Goal: Complete application form: Complete application form

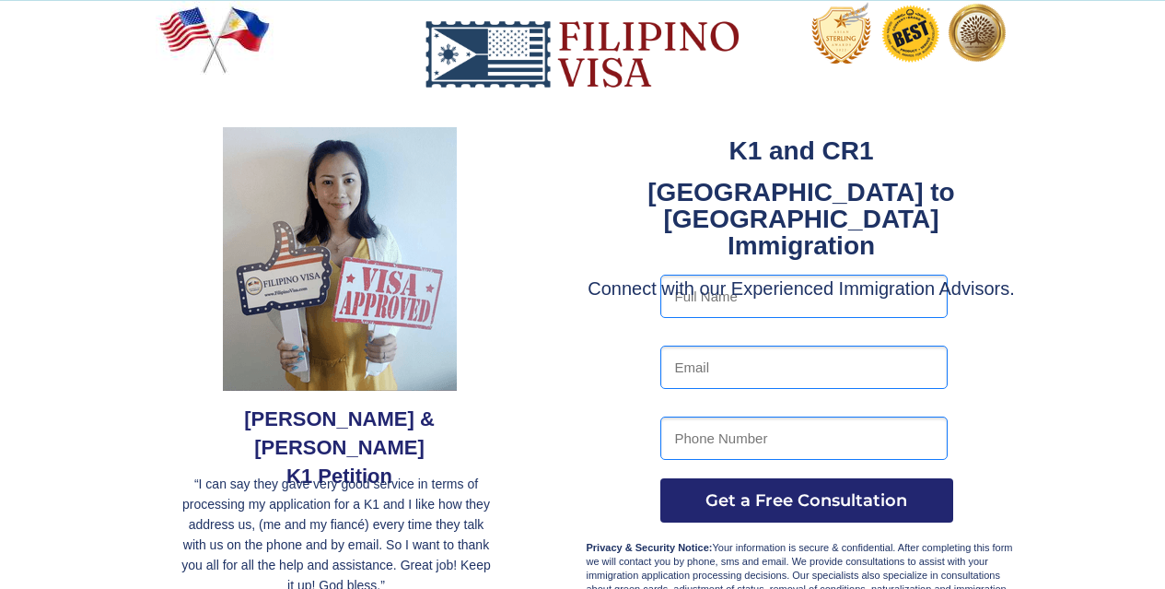
click at [822, 301] on input "text" at bounding box center [804, 296] width 287 height 43
click at [813, 286] on input "text" at bounding box center [804, 296] width 287 height 43
click at [778, 276] on input "text" at bounding box center [804, 296] width 287 height 43
type input "Ibrahim Ul Islam"
click at [726, 369] on input "email" at bounding box center [804, 366] width 287 height 43
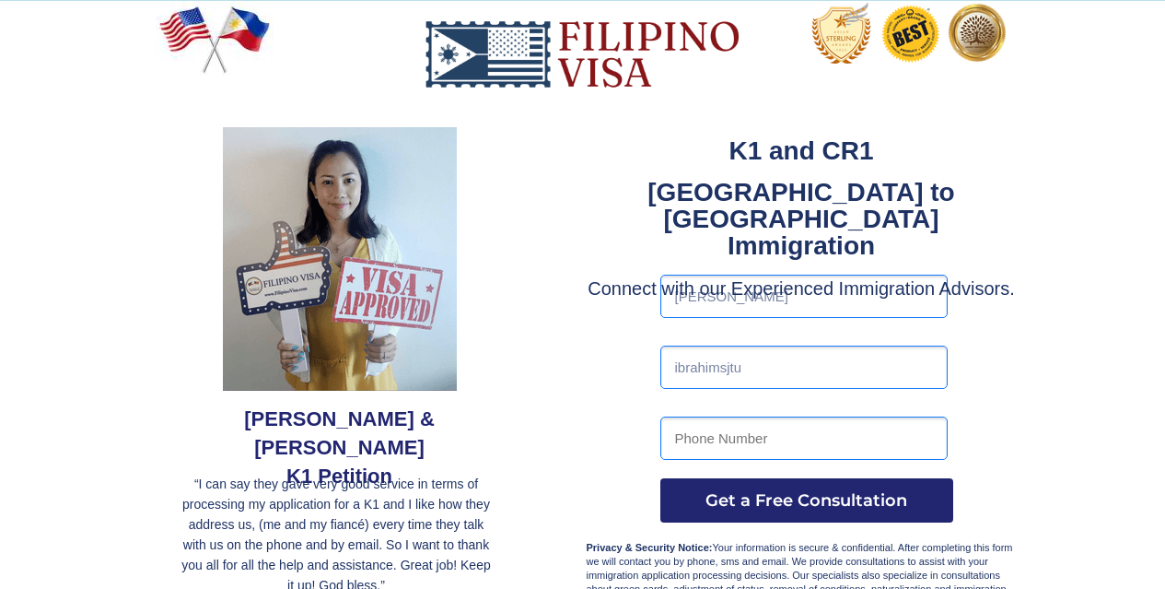
type input "[EMAIL_ADDRESS][DOMAIN_NAME]"
click at [695, 446] on input "tel" at bounding box center [804, 437] width 287 height 43
type input "+8618616969115"
click at [767, 497] on span "Get a Free Consultation" at bounding box center [807, 500] width 293 height 20
click at [834, 500] on span "Get a Free Consultation" at bounding box center [807, 500] width 293 height 20
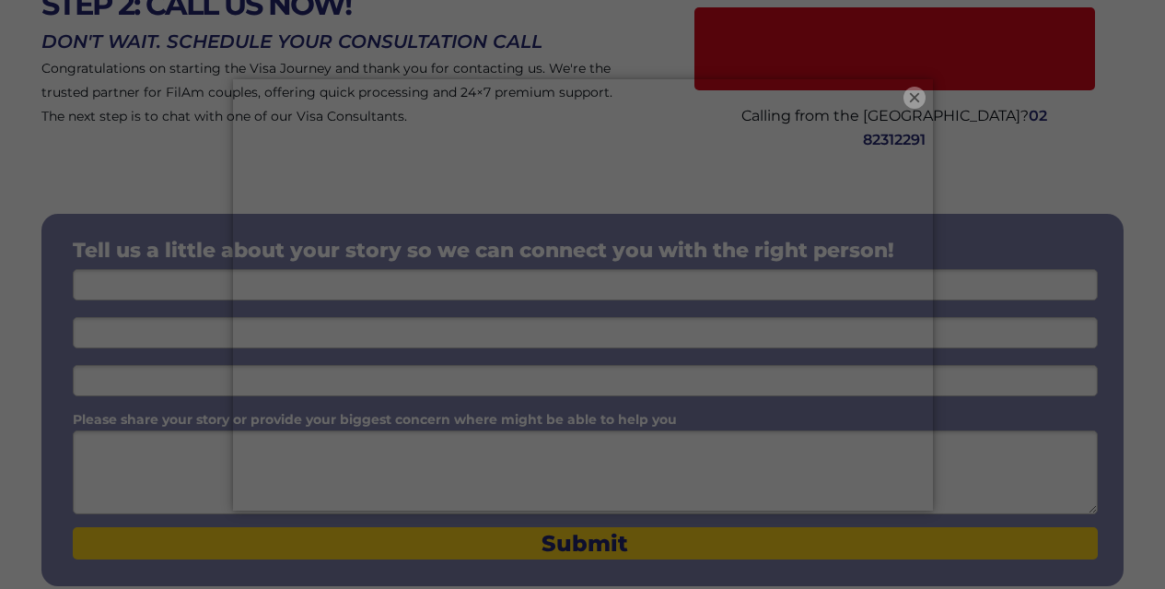
click at [916, 102] on button "×" at bounding box center [915, 98] width 22 height 22
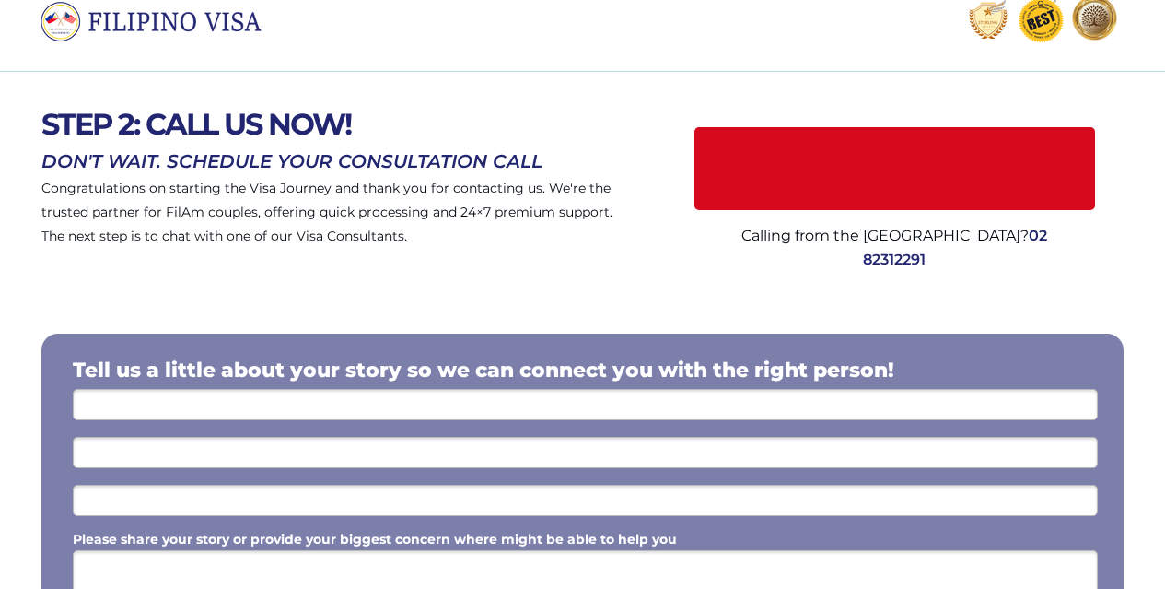
scroll to position [124, 0]
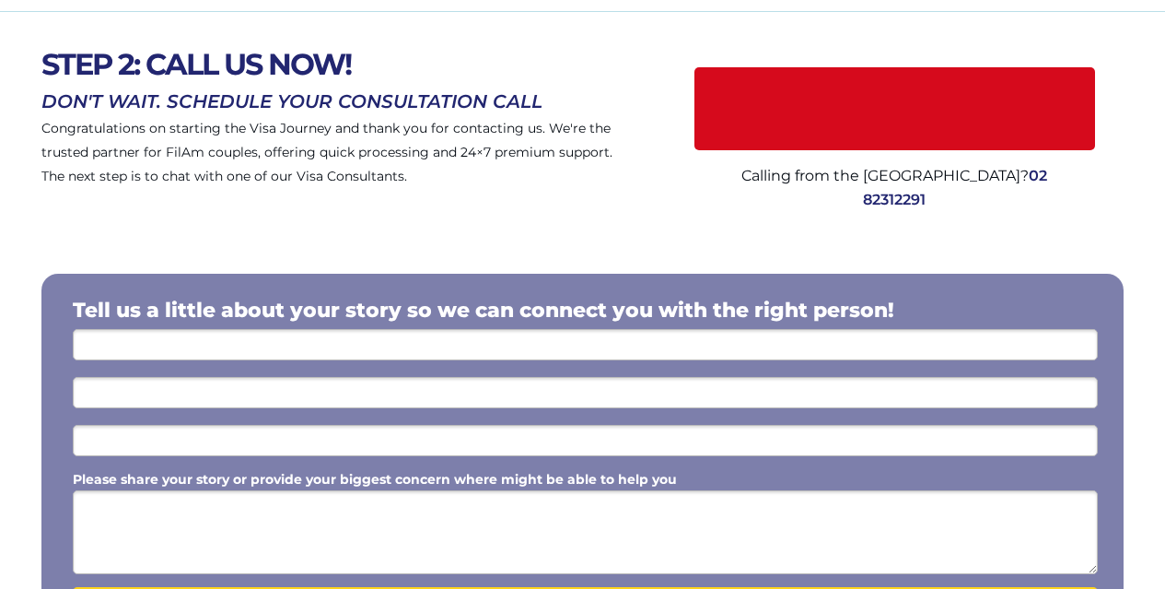
click at [245, 352] on input "text" at bounding box center [585, 344] width 1025 height 31
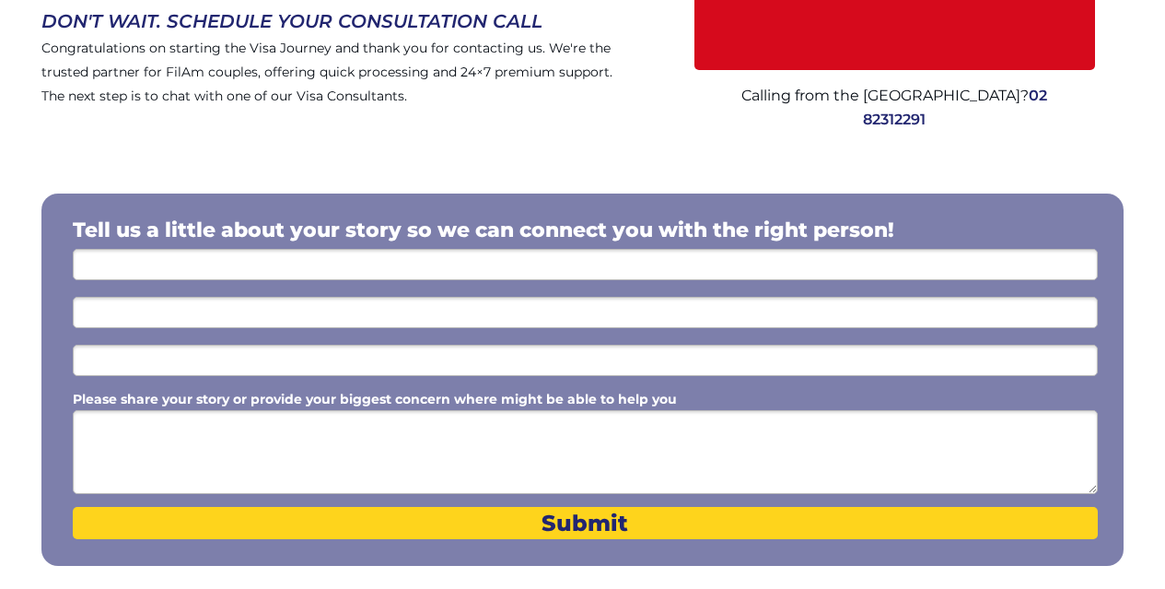
scroll to position [276, 0]
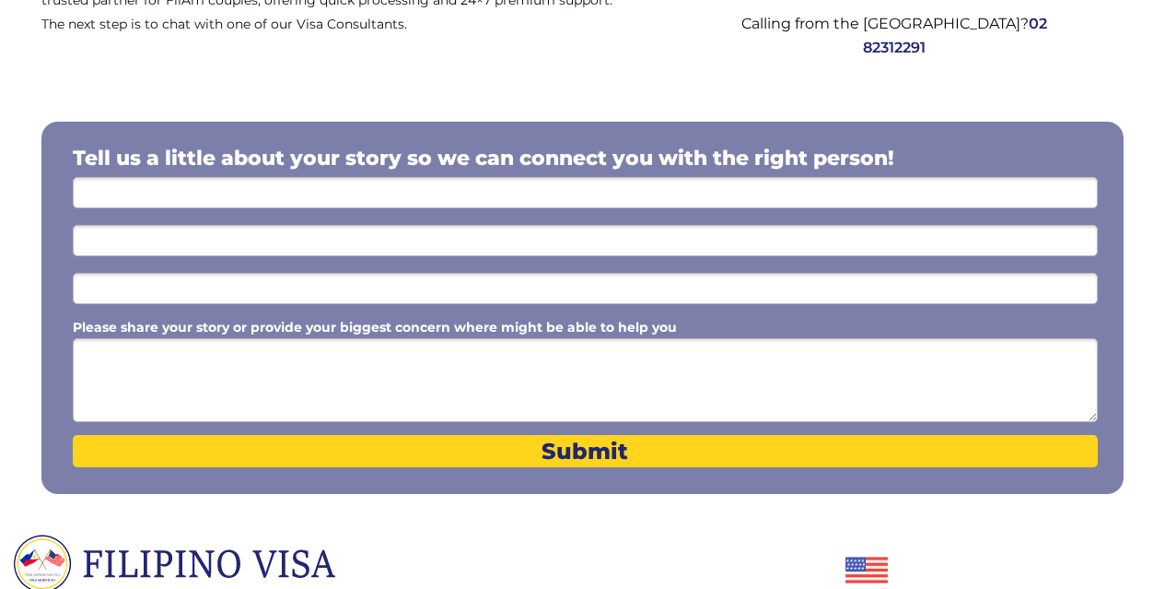
click at [252, 192] on input "text" at bounding box center [585, 192] width 1025 height 31
click at [377, 345] on textarea "Please share your story or provide your biggest concern where might be able to …" at bounding box center [585, 380] width 1025 height 84
click at [223, 202] on input "text" at bounding box center [585, 192] width 1025 height 31
click at [205, 354] on textarea "Please share your story or provide your biggest concern where might be able to …" at bounding box center [585, 380] width 1025 height 84
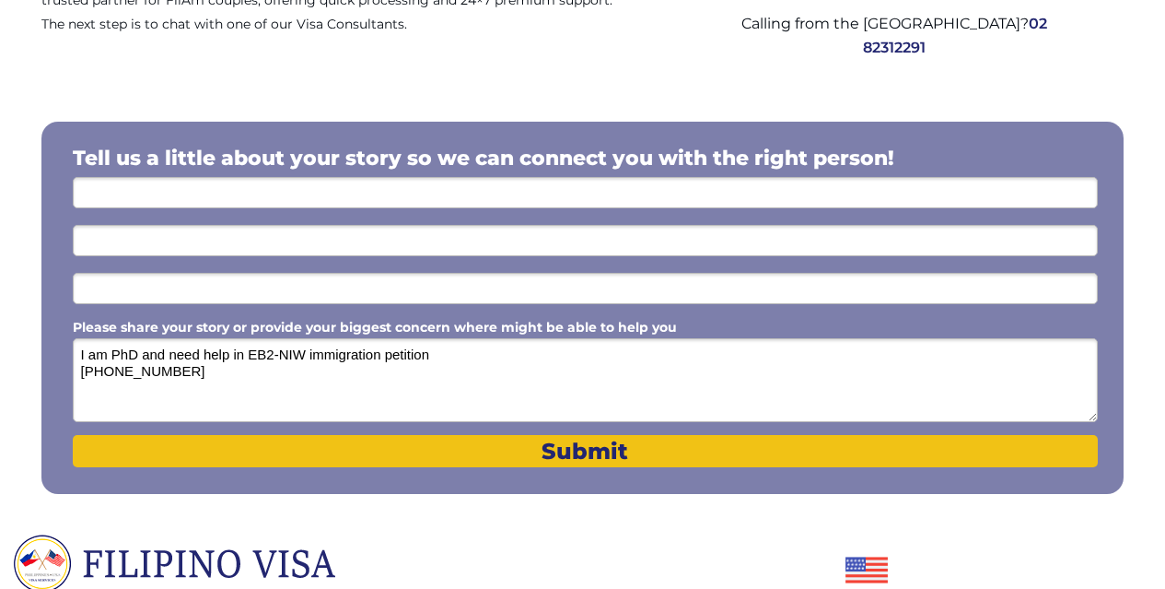
type textarea "I am PhD and need help in EB2-NIW immigration petition +8618616969115"
click at [528, 454] on span "Submit" at bounding box center [585, 451] width 1025 height 27
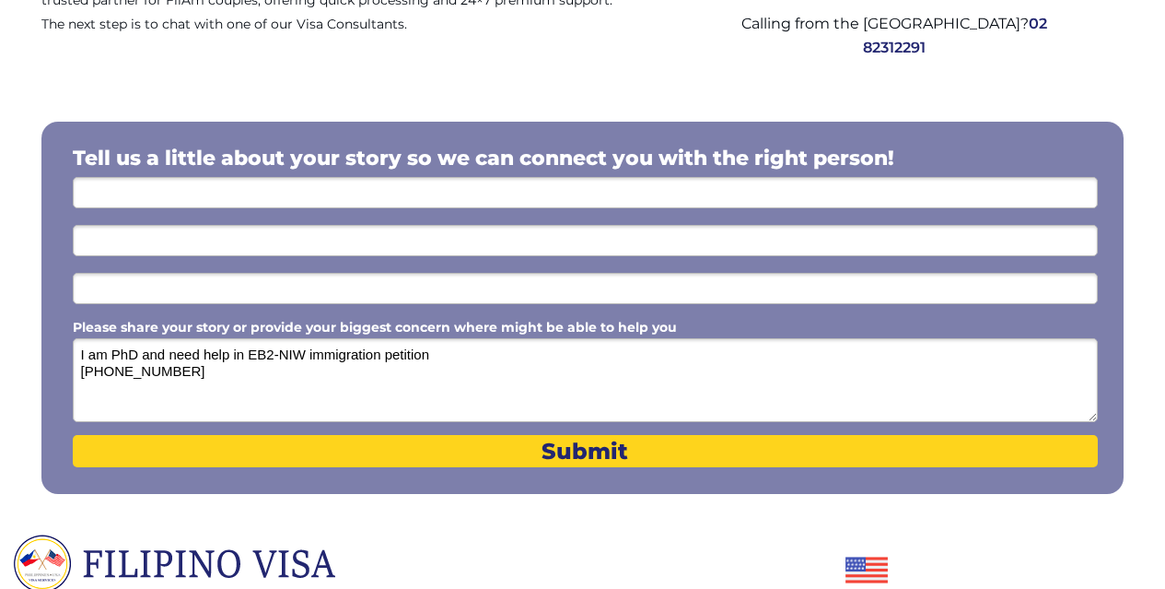
click at [185, 194] on input "text" at bounding box center [585, 192] width 1025 height 31
type input "Ibrahim"
click at [131, 239] on input "text" at bounding box center [585, 240] width 1025 height 31
drag, startPoint x: 192, startPoint y: 245, endPoint x: 144, endPoint y: 245, distance: 47.9
click at [144, 245] on input "Shanghai China" at bounding box center [585, 240] width 1025 height 31
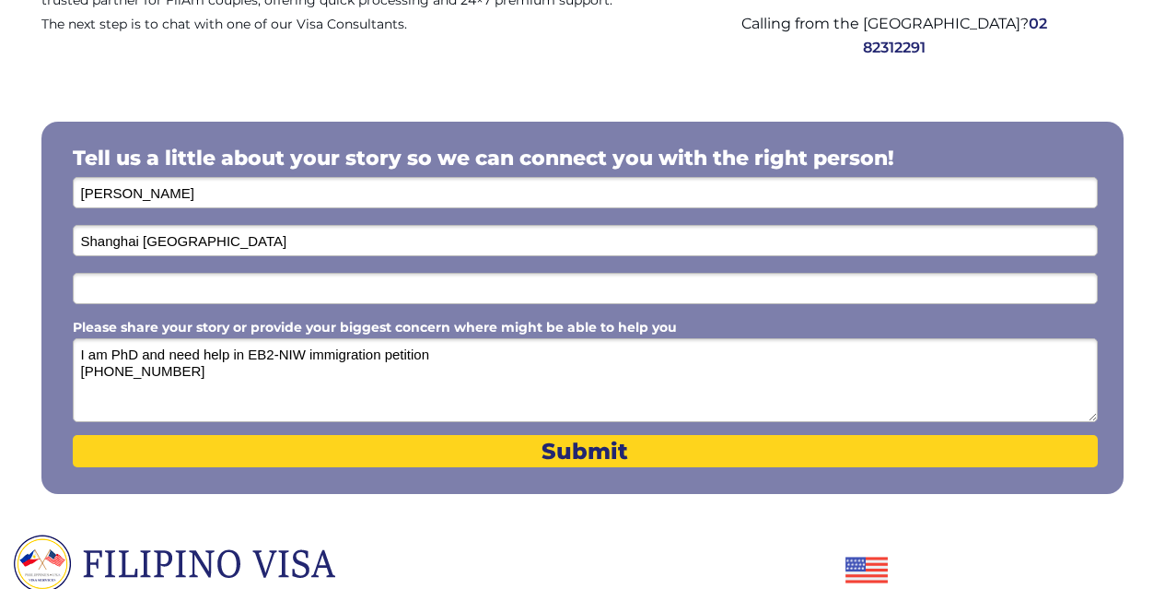
type input "Shanghai China"
click at [141, 300] on input "text" at bounding box center [585, 288] width 1025 height 31
paste input "China"
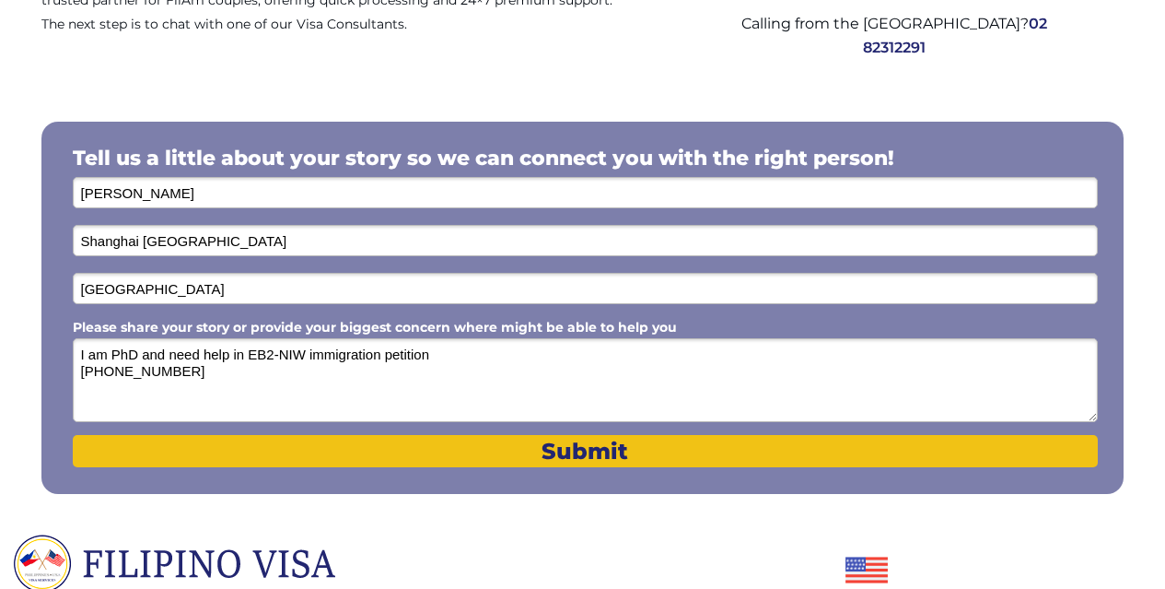
type input "China"
click at [583, 445] on span "Submit" at bounding box center [585, 451] width 1025 height 27
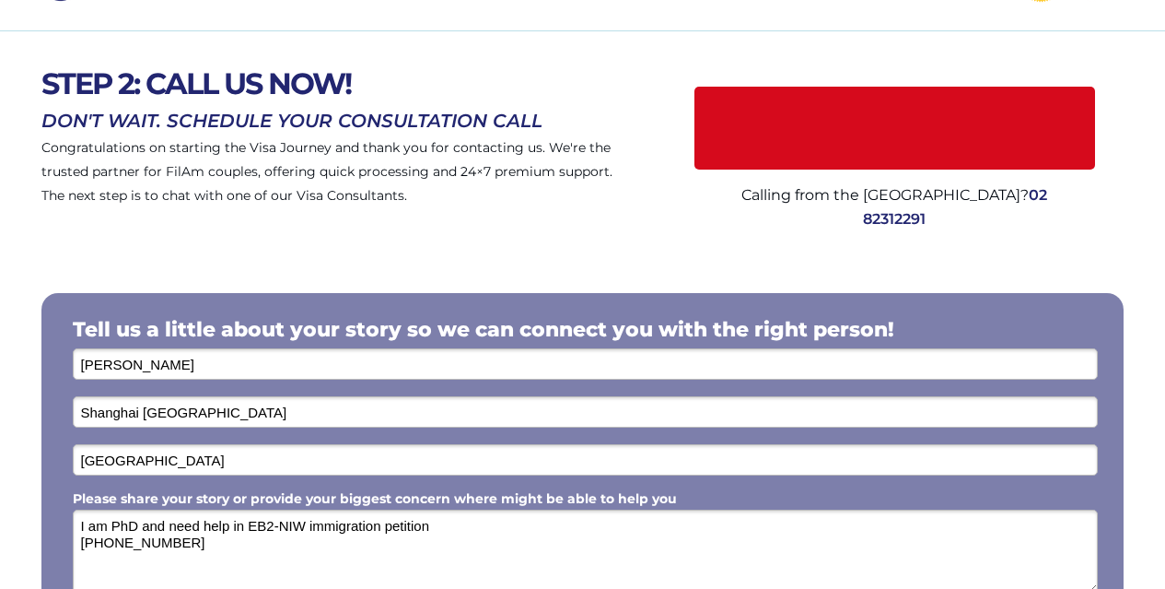
scroll to position [0, 0]
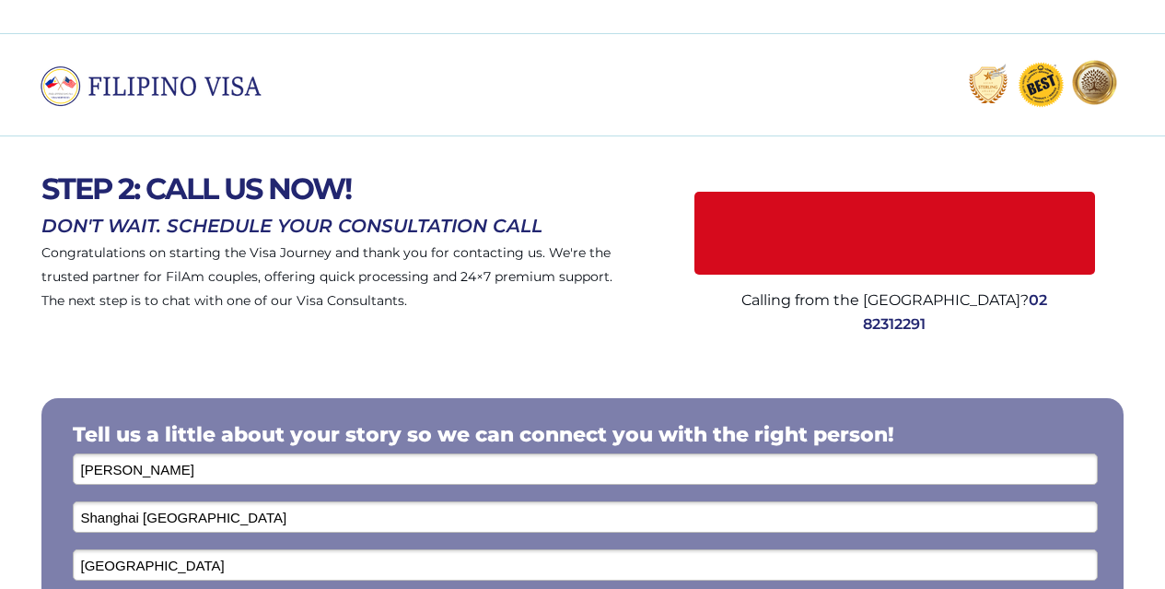
click at [94, 84] on img at bounding box center [158, 86] width 234 height 41
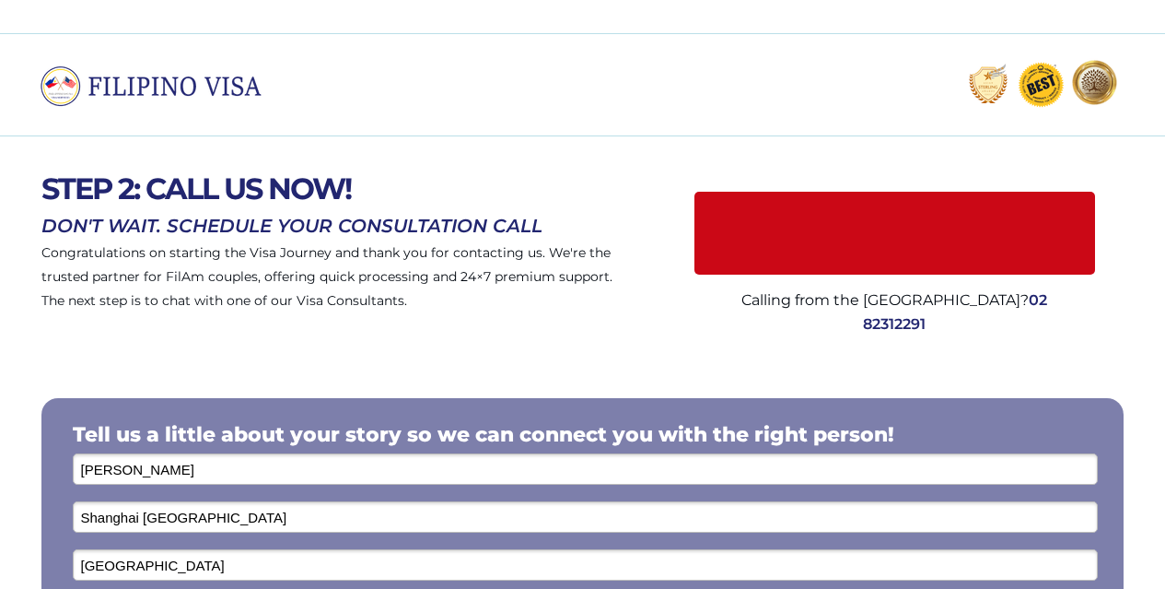
click at [969, 250] on link at bounding box center [895, 233] width 401 height 83
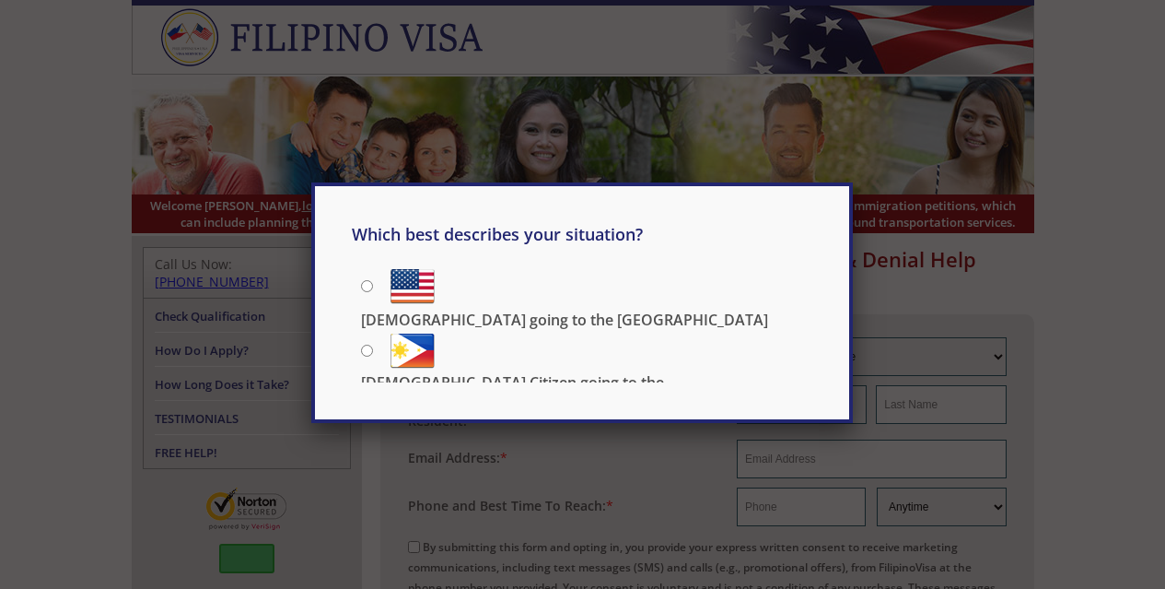
click at [1055, 255] on div "Which best describes your situation? Filipino going to the US US Citizen going …" at bounding box center [582, 294] width 1165 height 589
click at [565, 310] on p "Filipino going to the US" at bounding box center [564, 320] width 407 height 20
click at [373, 290] on input "Filipino going to the US" at bounding box center [367, 286] width 12 height 12
radio input "true"
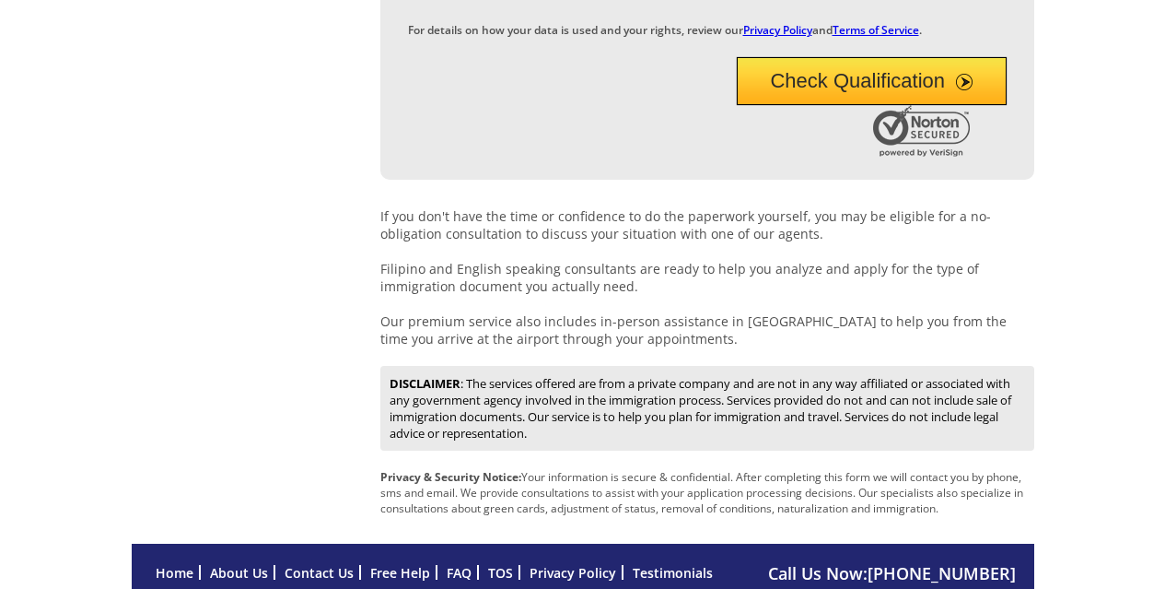
scroll to position [930, 0]
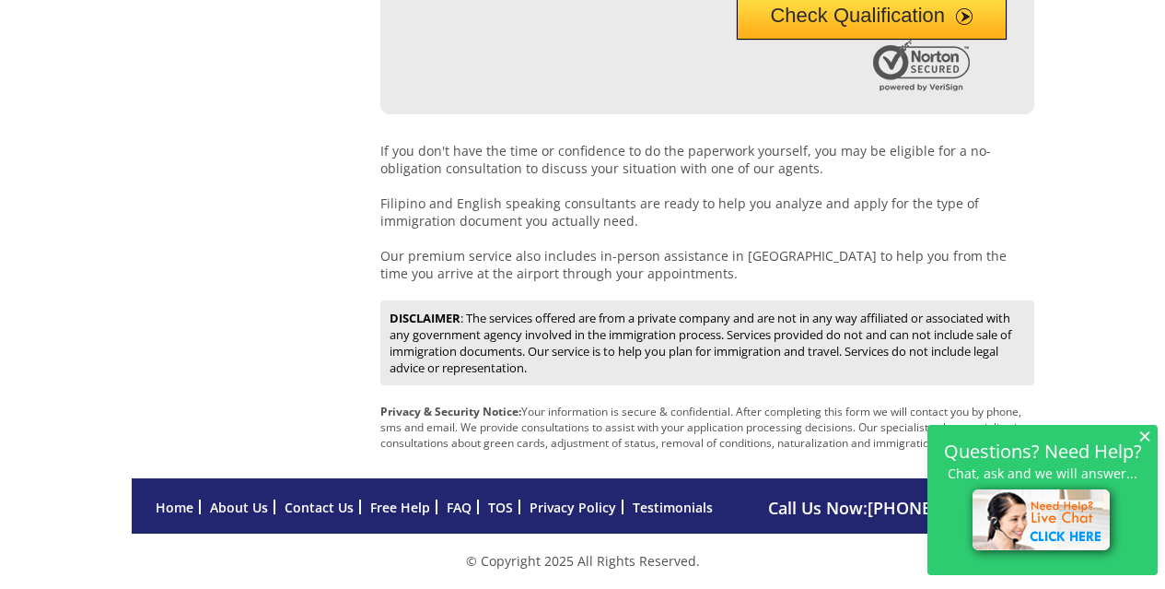
click at [1068, 513] on img at bounding box center [1044, 521] width 158 height 81
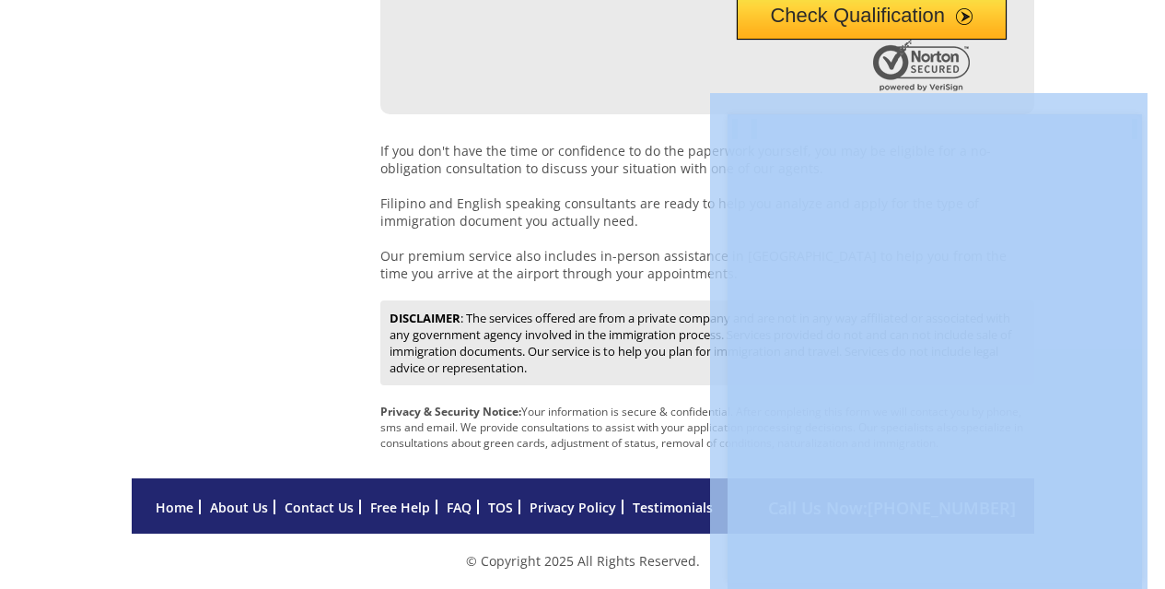
click at [747, 123] on div at bounding box center [754, 121] width 15 height 15
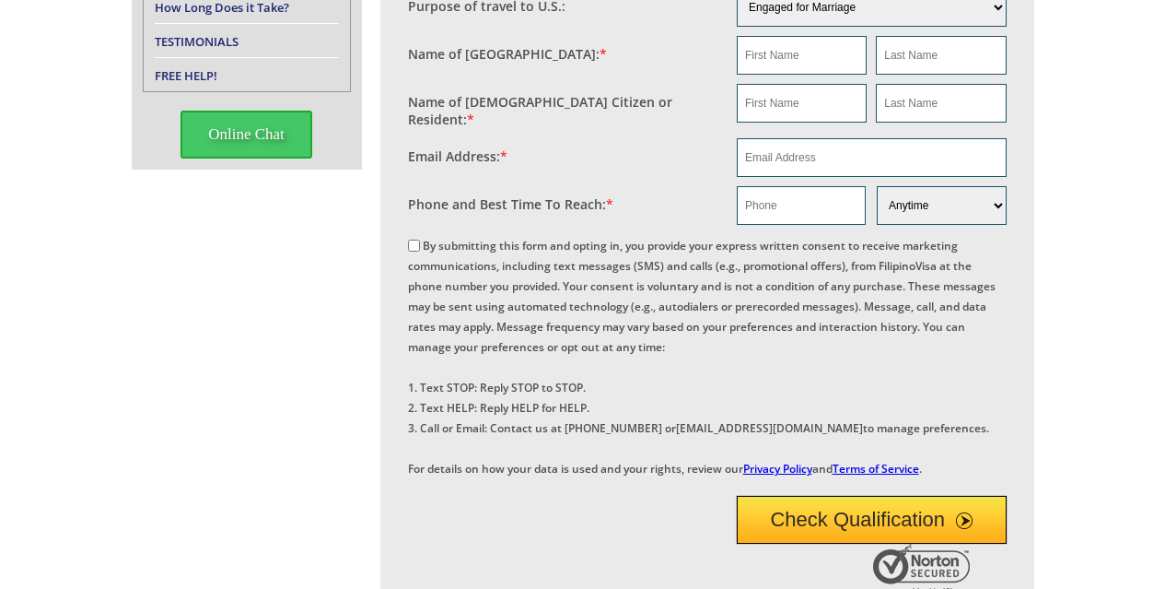
scroll to position [0, 0]
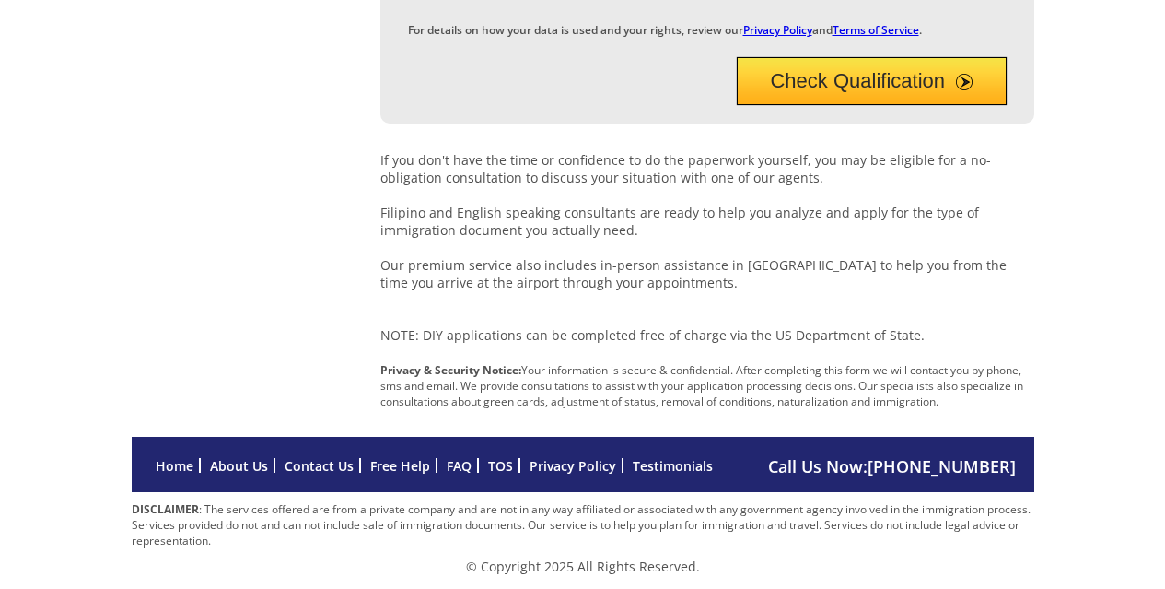
scroll to position [840, 0]
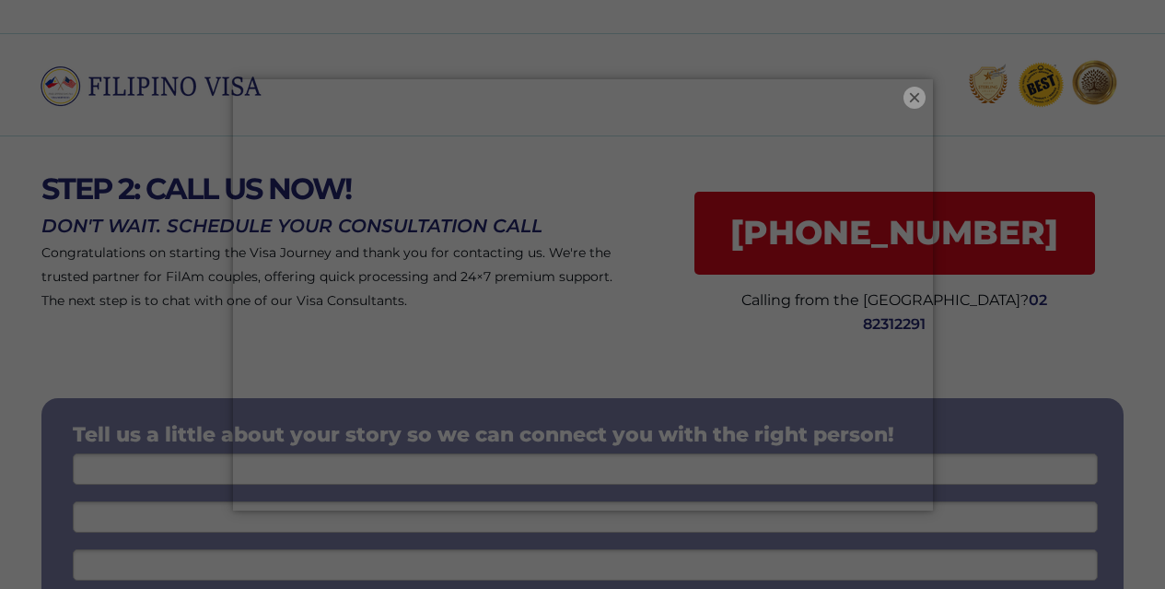
click at [916, 99] on button "×" at bounding box center [915, 98] width 22 height 22
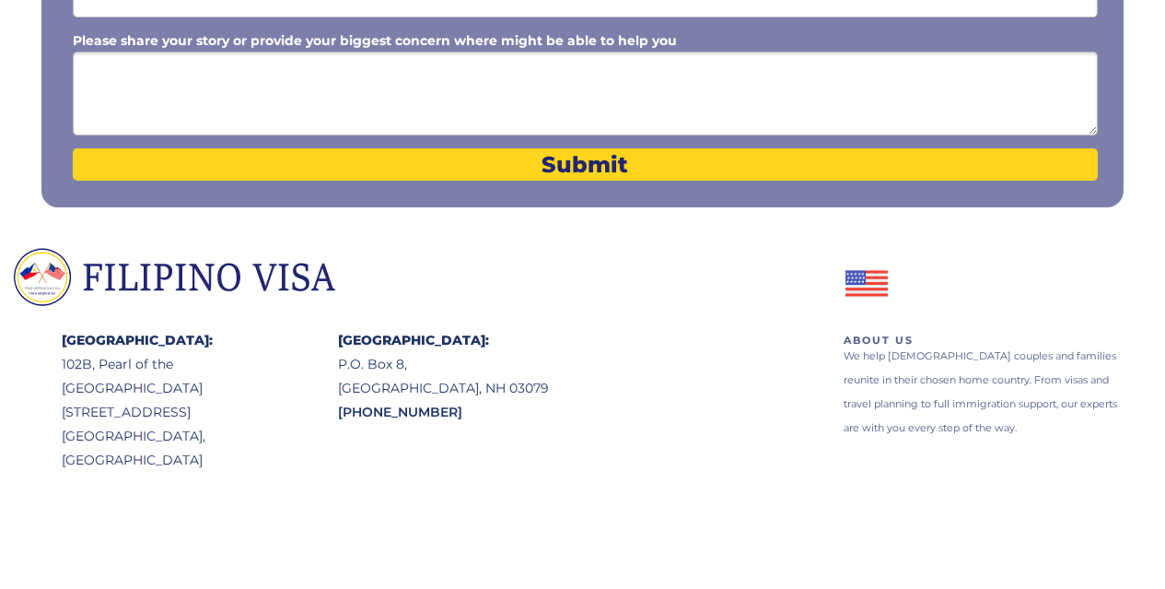
scroll to position [13, 0]
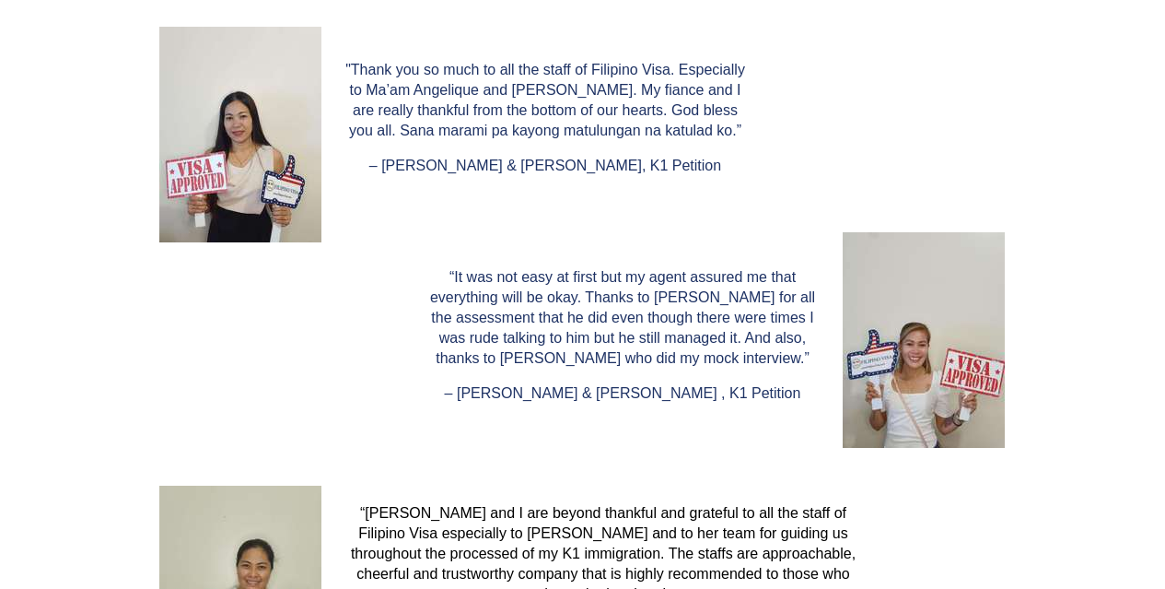
scroll to position [3001, 0]
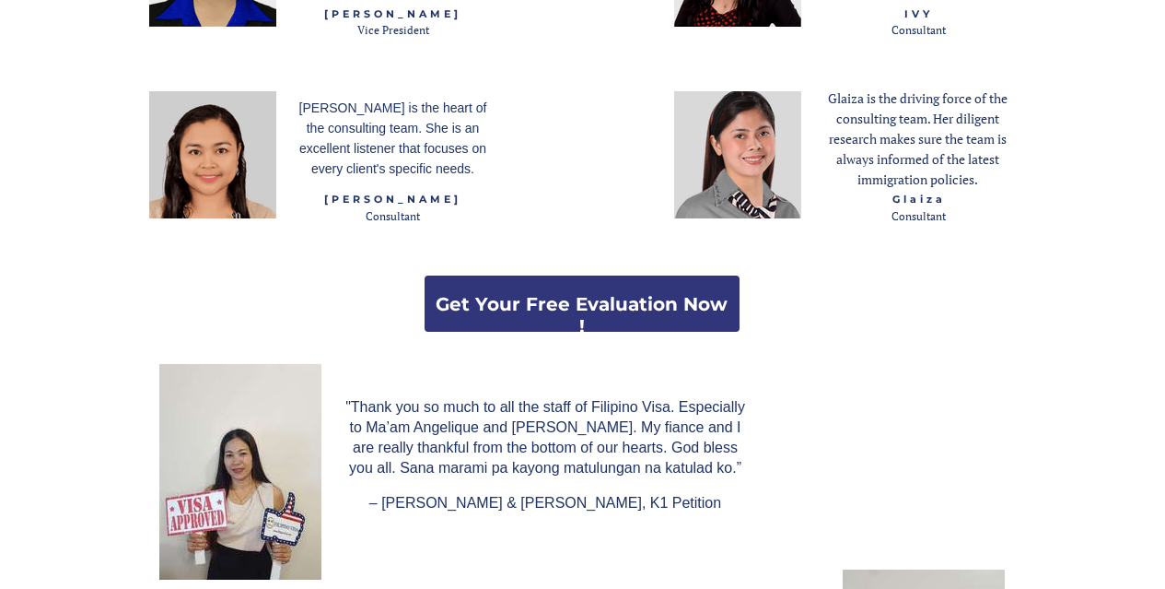
click at [632, 311] on strong "Get Your Free Evaluation Now !" at bounding box center [582, 315] width 292 height 44
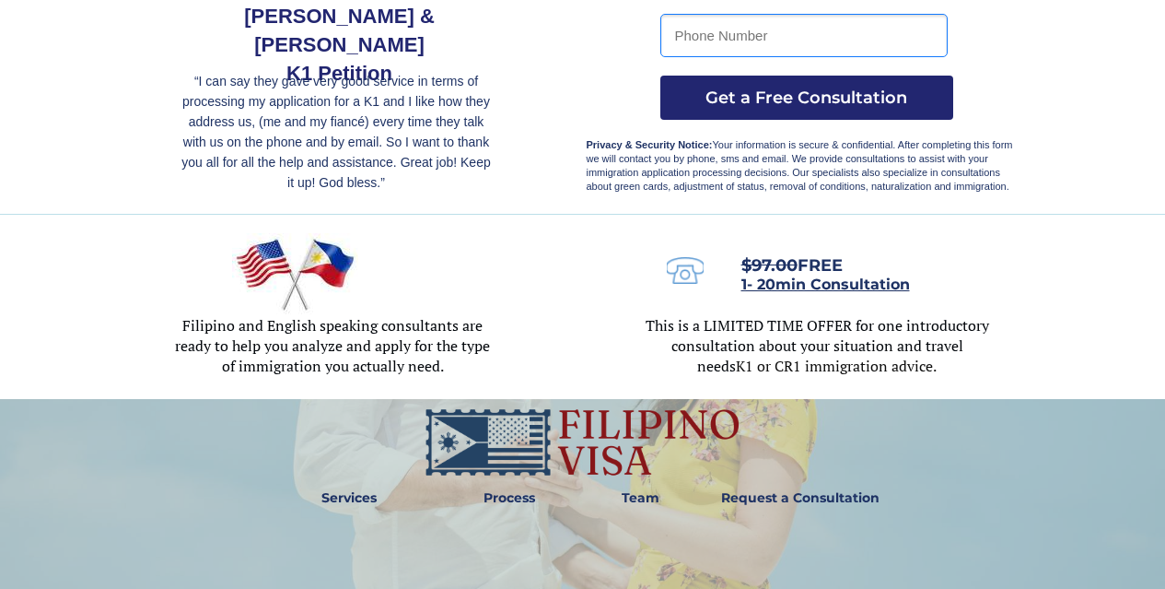
click at [782, 31] on input "tel" at bounding box center [804, 35] width 287 height 43
type input "[PHONE_NUMBER]"
click at [785, 98] on span "Get a Free Consultation" at bounding box center [807, 98] width 293 height 20
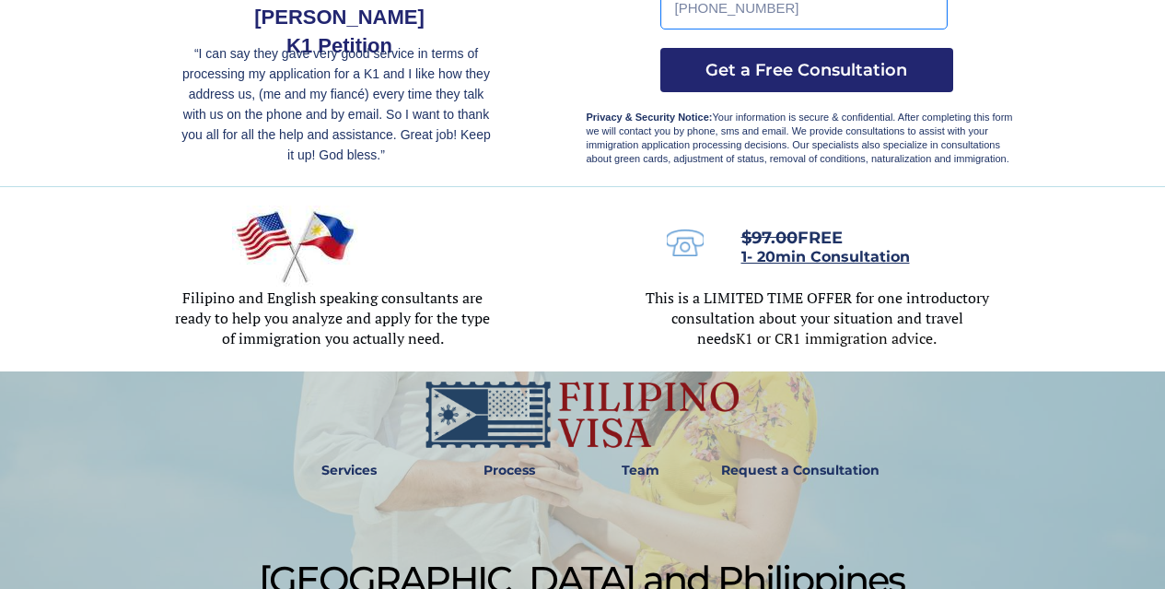
scroll to position [645, 0]
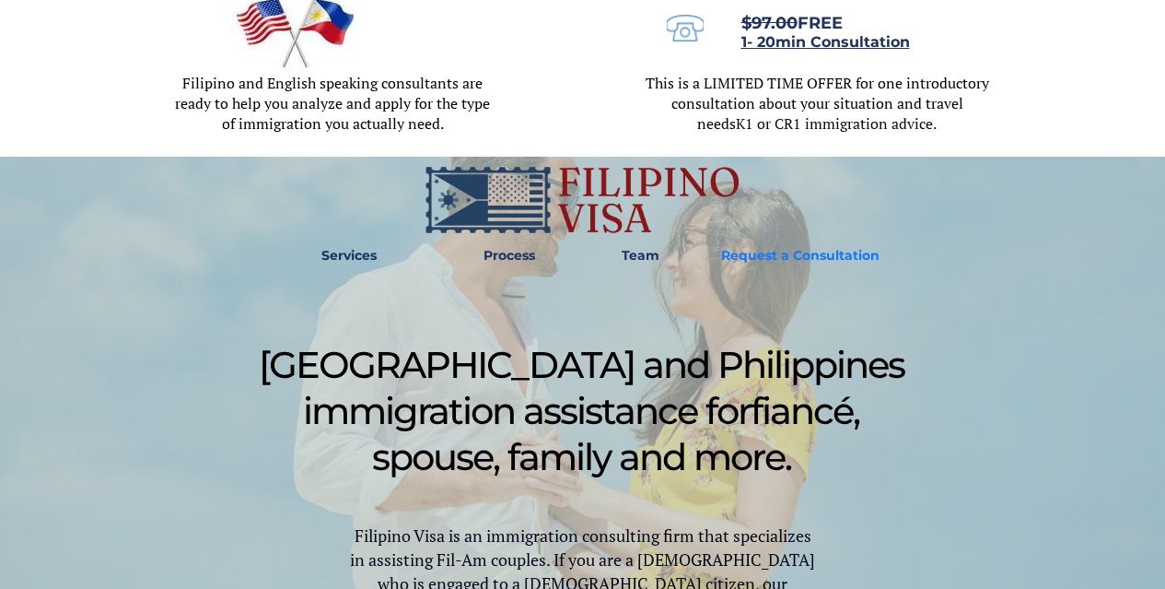
click at [818, 260] on strong "Request a Consultation" at bounding box center [800, 255] width 158 height 17
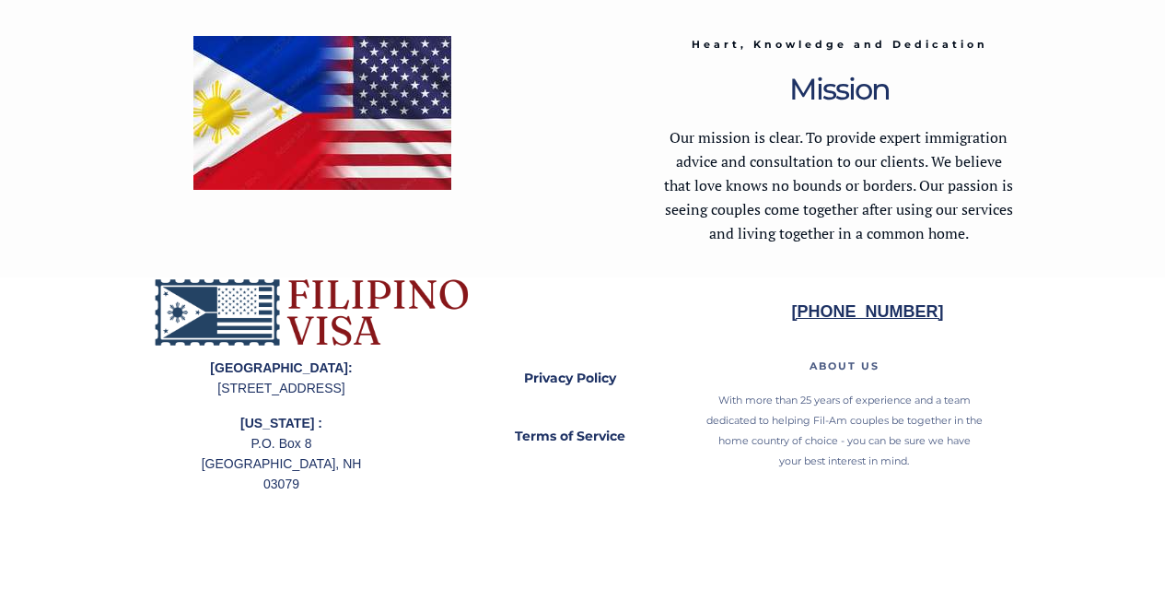
scroll to position [5581, 0]
